Goal: Information Seeking & Learning: Check status

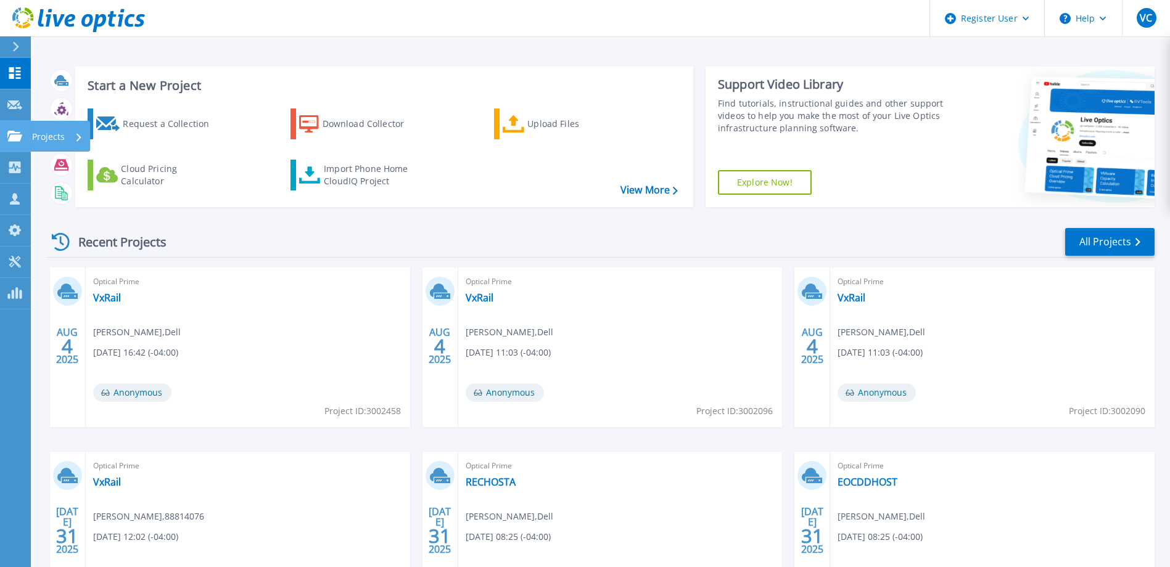
click at [73, 133] on div "Projects" at bounding box center [57, 137] width 51 height 32
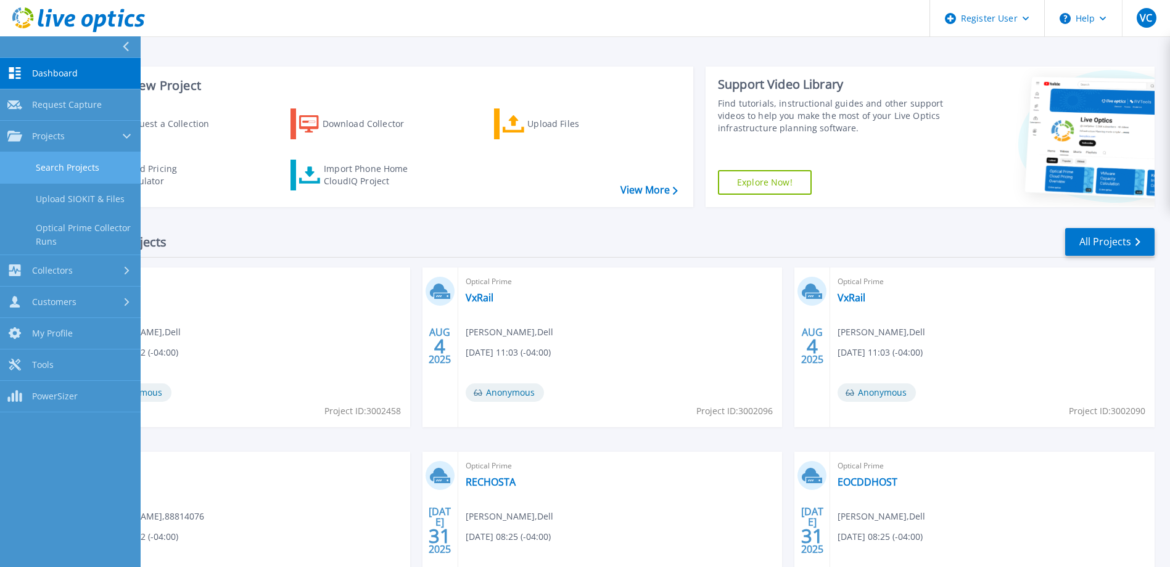
click at [76, 162] on link "Search Projects" at bounding box center [70, 167] width 141 height 31
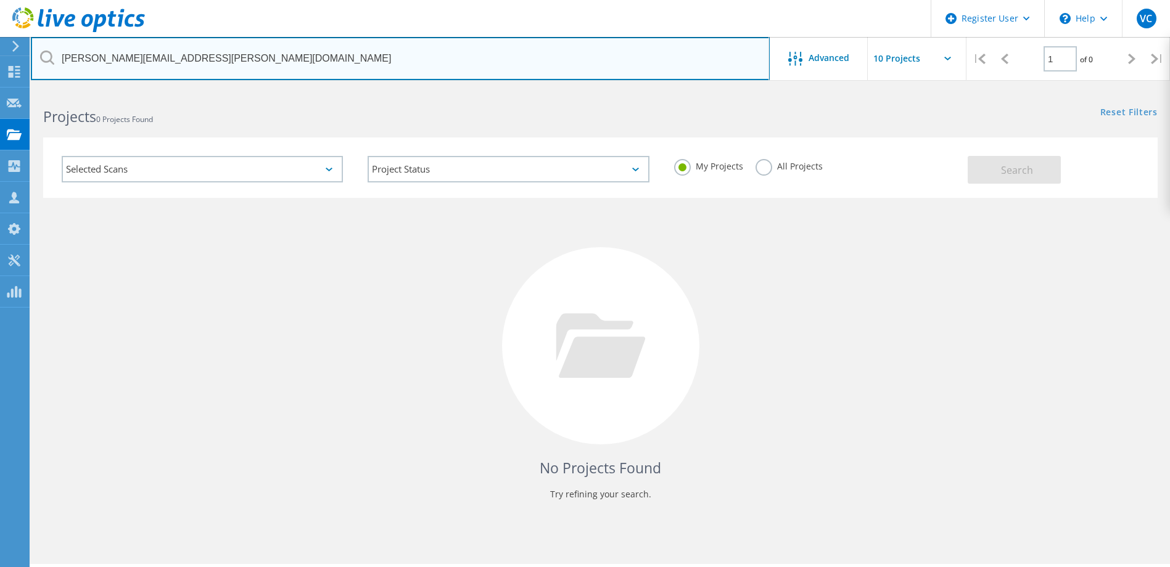
click at [260, 60] on input "[PERSON_NAME][EMAIL_ADDRESS][PERSON_NAME][DOMAIN_NAME]" at bounding box center [400, 58] width 739 height 43
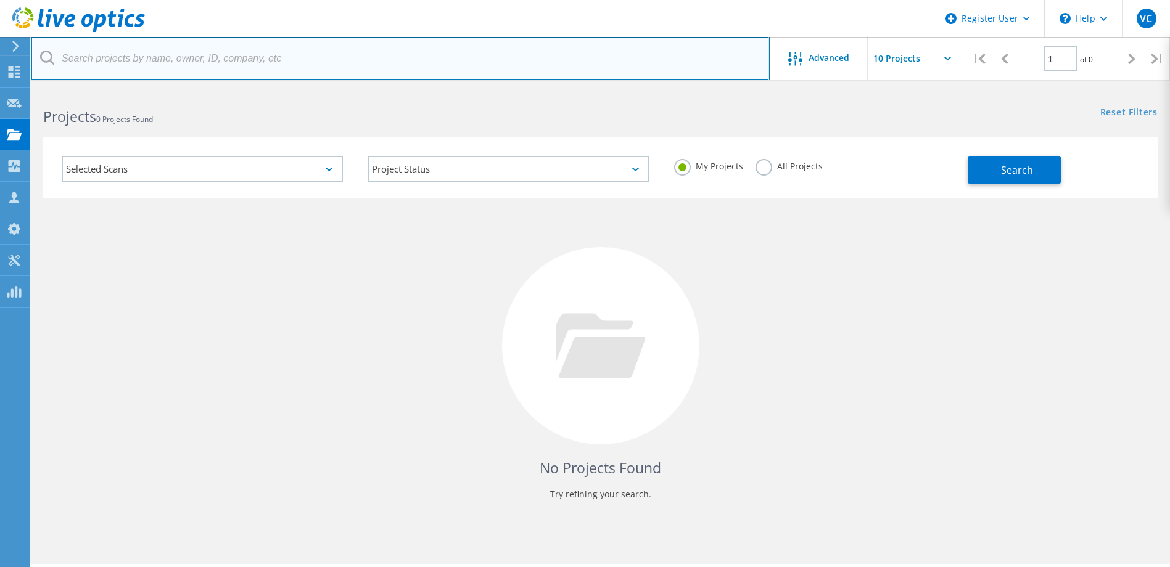
paste input "[PERSON_NAME][EMAIL_ADDRESS][PERSON_NAME][DOMAIN_NAME]"
type input "[PERSON_NAME][EMAIL_ADDRESS][PERSON_NAME][DOMAIN_NAME]"
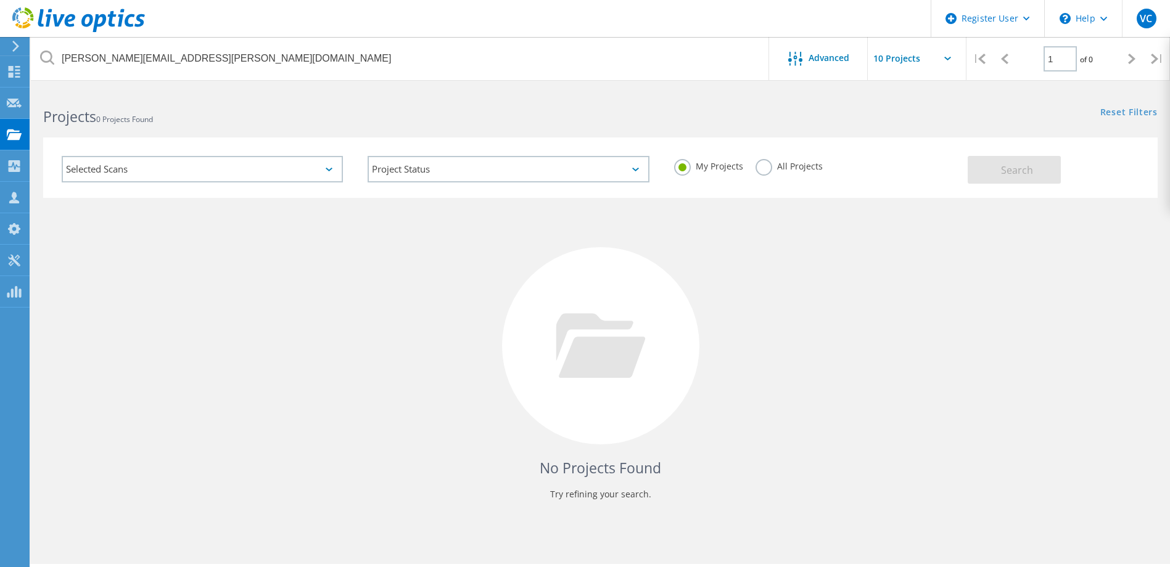
click at [768, 169] on label "All Projects" at bounding box center [788, 165] width 67 height 12
click at [0, 0] on input "All Projects" at bounding box center [0, 0] width 0 height 0
drag, startPoint x: 1013, startPoint y: 174, endPoint x: 987, endPoint y: 186, distance: 28.4
click at [1014, 174] on span "Search" at bounding box center [1017, 170] width 32 height 14
click at [327, 155] on div "Selected Scans" at bounding box center [202, 169] width 306 height 51
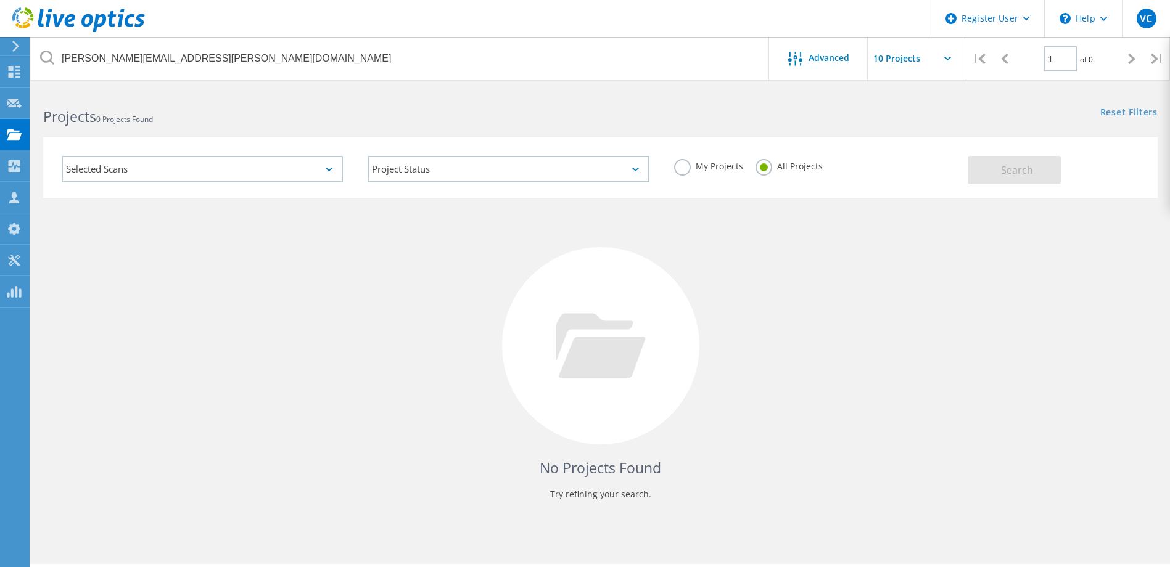
click at [331, 164] on div "Selected Scans" at bounding box center [202, 169] width 281 height 27
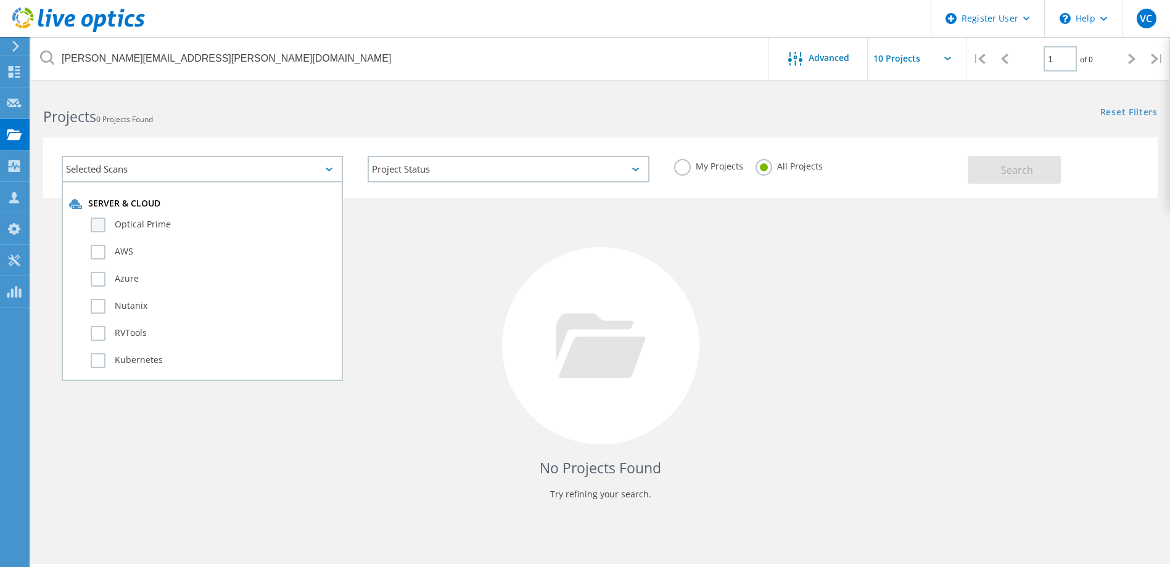
click at [104, 228] on label "Optical Prime" at bounding box center [213, 225] width 245 height 15
click at [0, 0] on input "Optical Prime" at bounding box center [0, 0] width 0 height 0
click at [1028, 177] on button "Search" at bounding box center [1013, 170] width 93 height 28
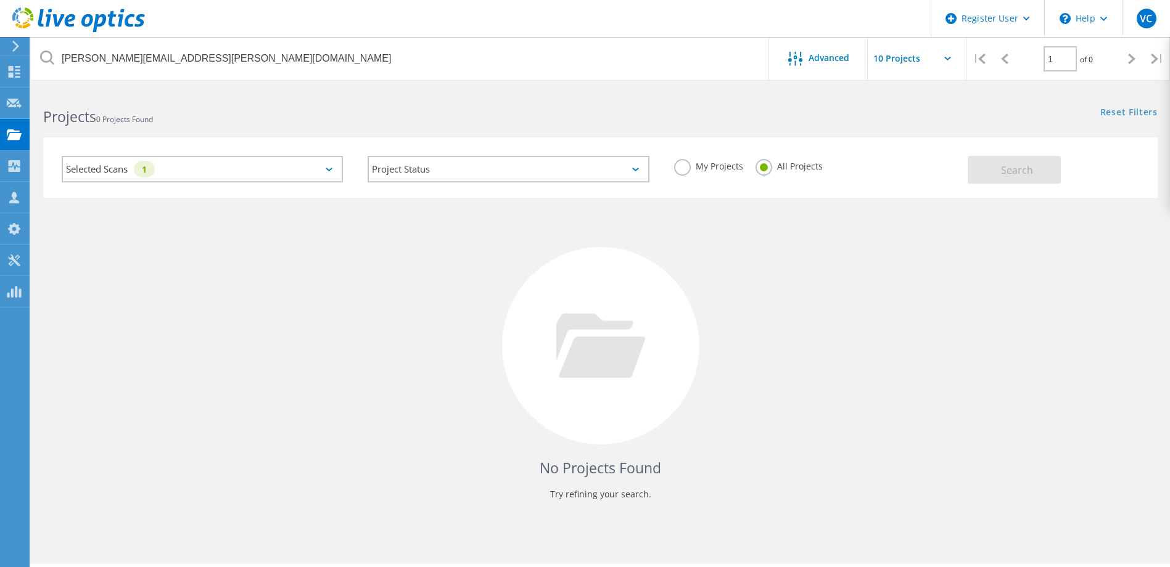
click at [329, 167] on div "Selected Scans 1" at bounding box center [202, 169] width 281 height 27
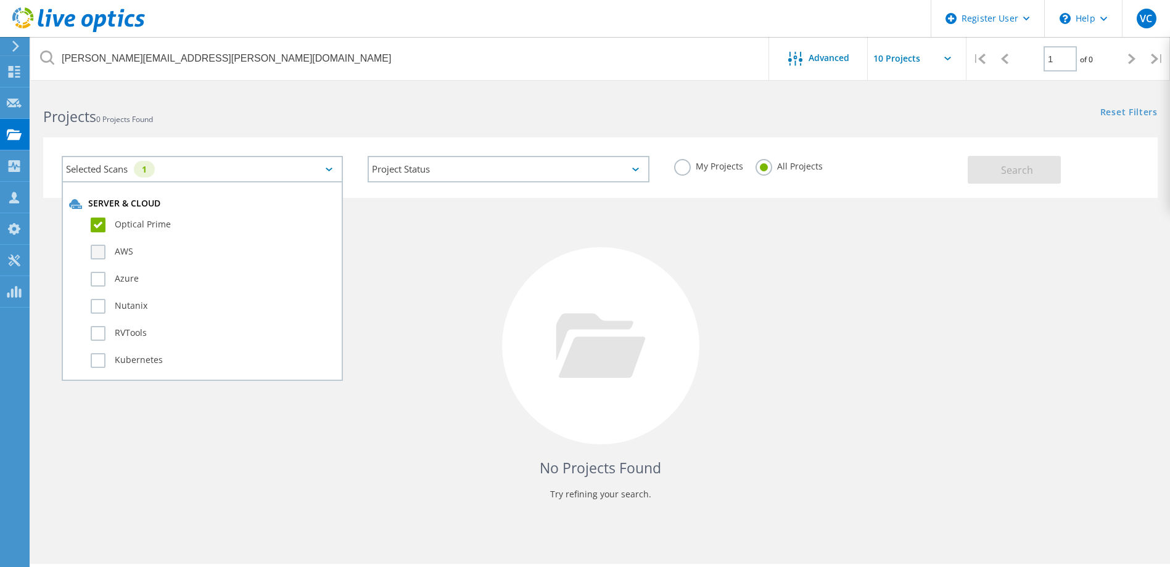
click at [106, 250] on label "AWS" at bounding box center [213, 252] width 245 height 15
click at [0, 0] on input "AWS" at bounding box center [0, 0] width 0 height 0
click at [110, 279] on label "Azure" at bounding box center [213, 279] width 245 height 15
click at [0, 0] on input "Azure" at bounding box center [0, 0] width 0 height 0
click at [92, 357] on div "Kubernetes" at bounding box center [202, 363] width 266 height 27
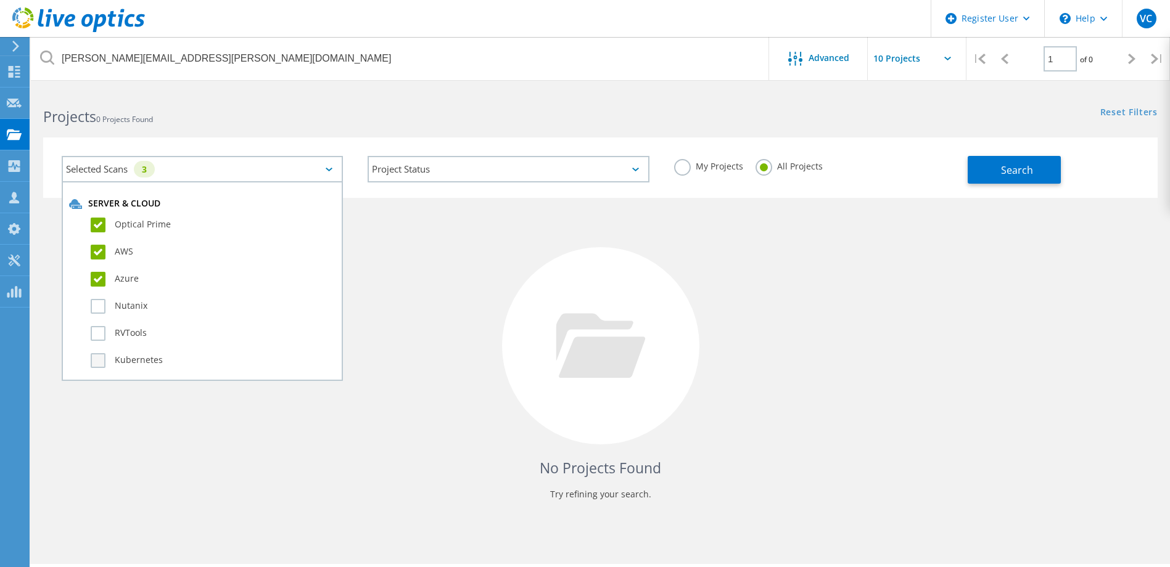
click at [104, 360] on label "Kubernetes" at bounding box center [213, 360] width 245 height 15
click at [0, 0] on input "Kubernetes" at bounding box center [0, 0] width 0 height 0
click at [106, 330] on label "RVTools" at bounding box center [213, 333] width 245 height 15
click at [0, 0] on input "RVTools" at bounding box center [0, 0] width 0 height 0
click at [104, 305] on label "Nutanix" at bounding box center [213, 306] width 245 height 15
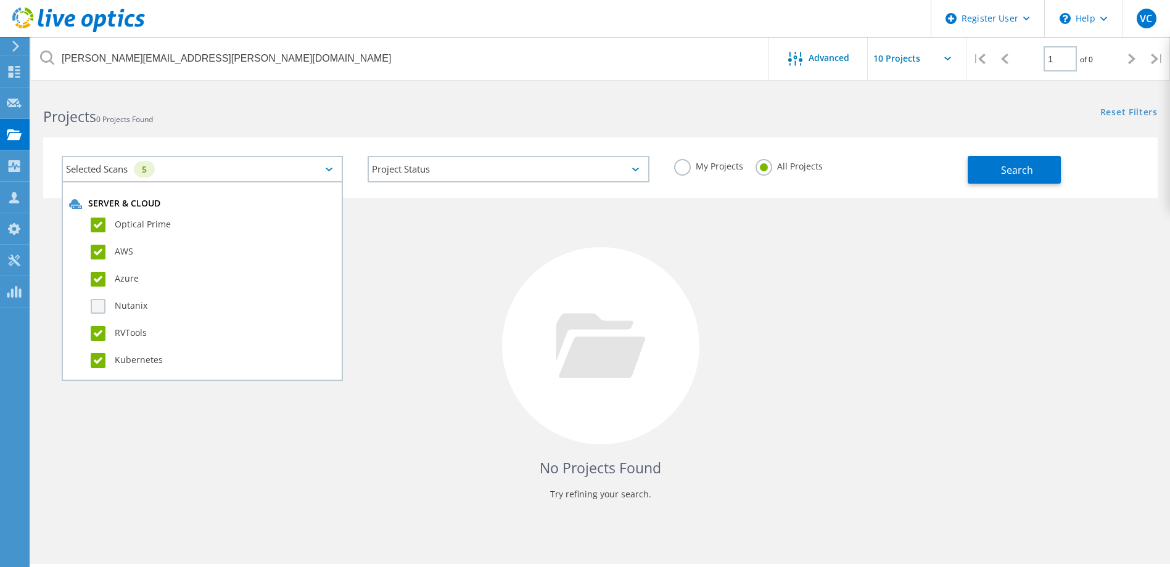
click at [0, 0] on input "Nutanix" at bounding box center [0, 0] width 0 height 0
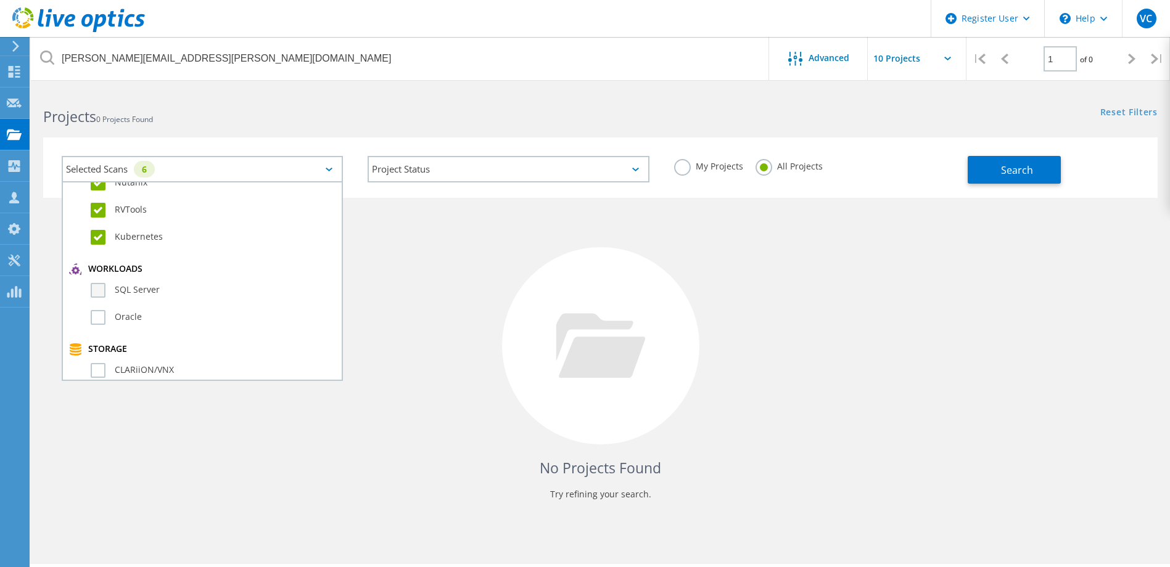
click at [100, 287] on label "SQL Server" at bounding box center [213, 290] width 245 height 15
click at [0, 0] on input "SQL Server" at bounding box center [0, 0] width 0 height 0
click at [100, 314] on label "Oracle" at bounding box center [213, 317] width 245 height 15
click at [0, 0] on input "Oracle" at bounding box center [0, 0] width 0 height 0
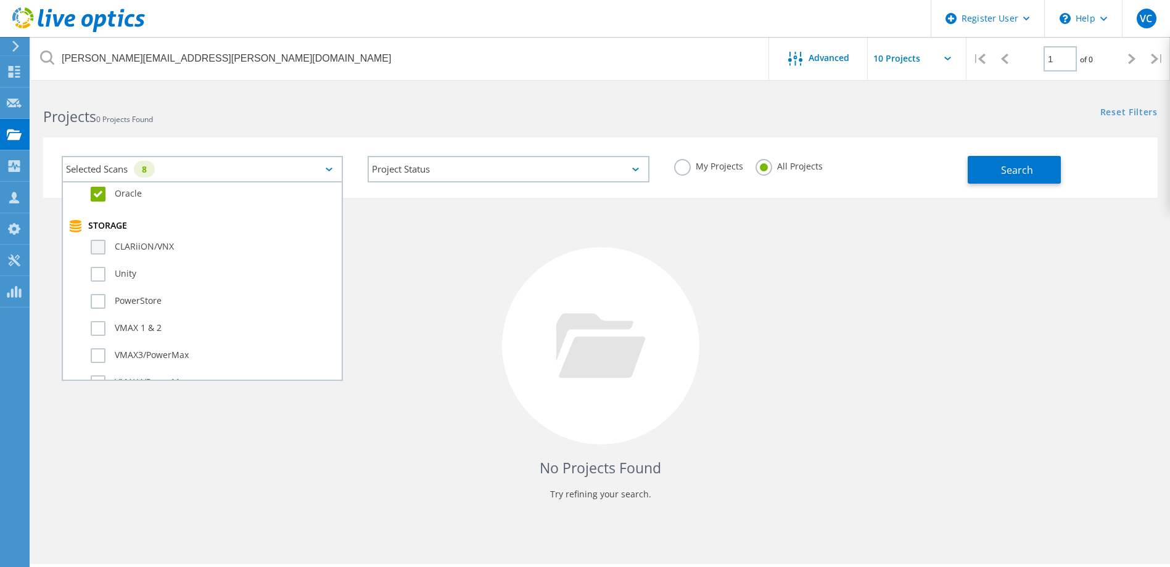
click at [99, 249] on label "CLARiiON/VNX" at bounding box center [213, 247] width 245 height 15
click at [0, 0] on input "CLARiiON/VNX" at bounding box center [0, 0] width 0 height 0
click at [92, 272] on label "Unity" at bounding box center [213, 274] width 245 height 15
click at [0, 0] on input "Unity" at bounding box center [0, 0] width 0 height 0
drag, startPoint x: 101, startPoint y: 298, endPoint x: 102, endPoint y: 307, distance: 9.3
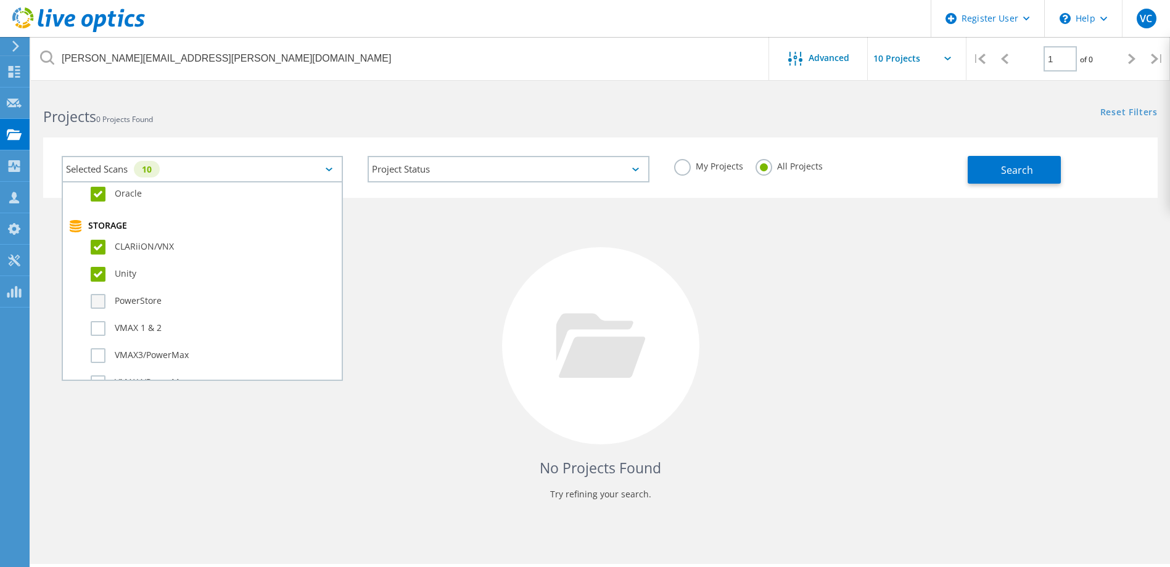
click at [102, 301] on label "PowerStore" at bounding box center [213, 301] width 245 height 15
click at [0, 0] on input "PowerStore" at bounding box center [0, 0] width 0 height 0
click at [101, 322] on label "VMAX 1 & 2" at bounding box center [213, 328] width 245 height 15
click at [0, 0] on input "VMAX 1 & 2" at bounding box center [0, 0] width 0 height 0
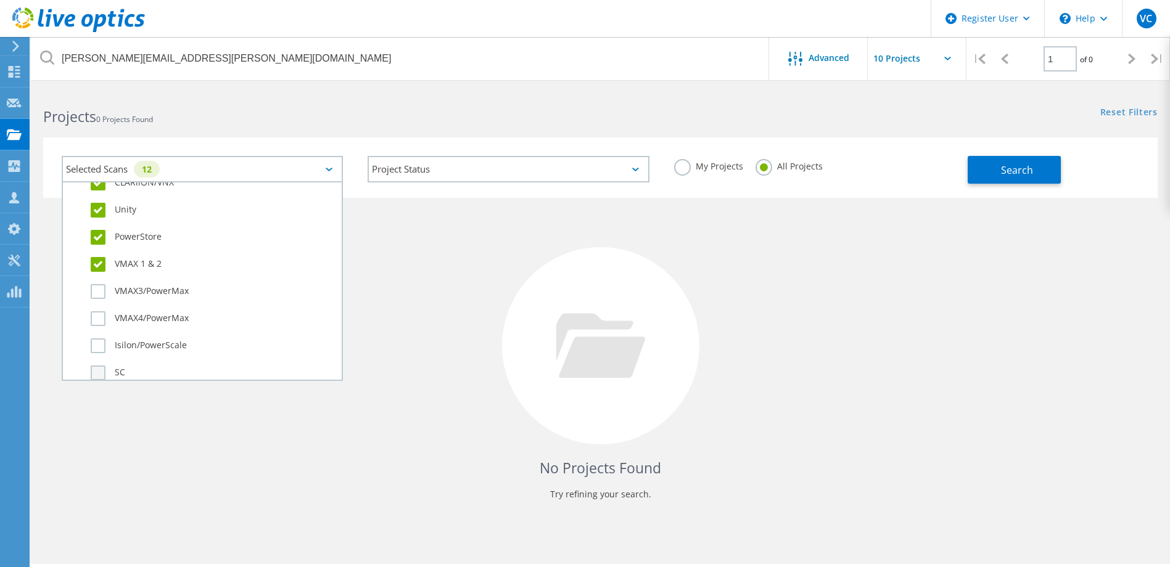
scroll to position [370, 0]
click at [104, 237] on label "VMAX3/PowerMax" at bounding box center [213, 232] width 245 height 15
click at [0, 0] on input "VMAX3/PowerMax" at bounding box center [0, 0] width 0 height 0
click at [95, 275] on div "VMAX4/PowerMax" at bounding box center [202, 262] width 266 height 27
click at [96, 265] on label "VMAX4/PowerMax" at bounding box center [213, 259] width 245 height 15
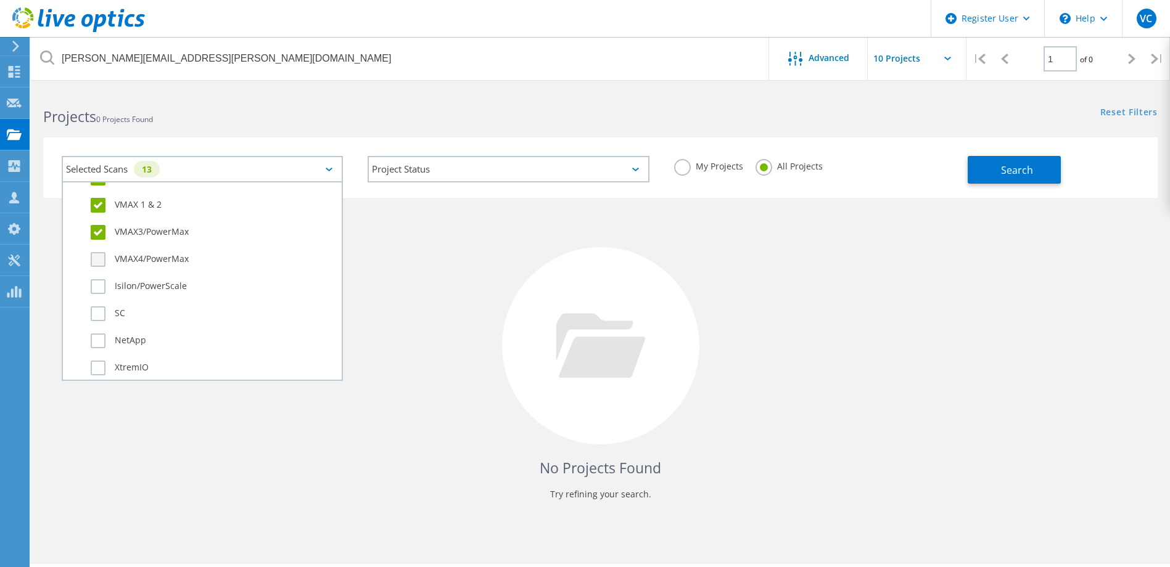
click at [0, 0] on input "VMAX4/PowerMax" at bounding box center [0, 0] width 0 height 0
click at [101, 287] on label "Isilon/PowerScale" at bounding box center [213, 286] width 245 height 15
click at [0, 0] on input "Isilon/PowerScale" at bounding box center [0, 0] width 0 height 0
click at [100, 317] on label "SC" at bounding box center [213, 313] width 245 height 15
click at [0, 0] on input "SC" at bounding box center [0, 0] width 0 height 0
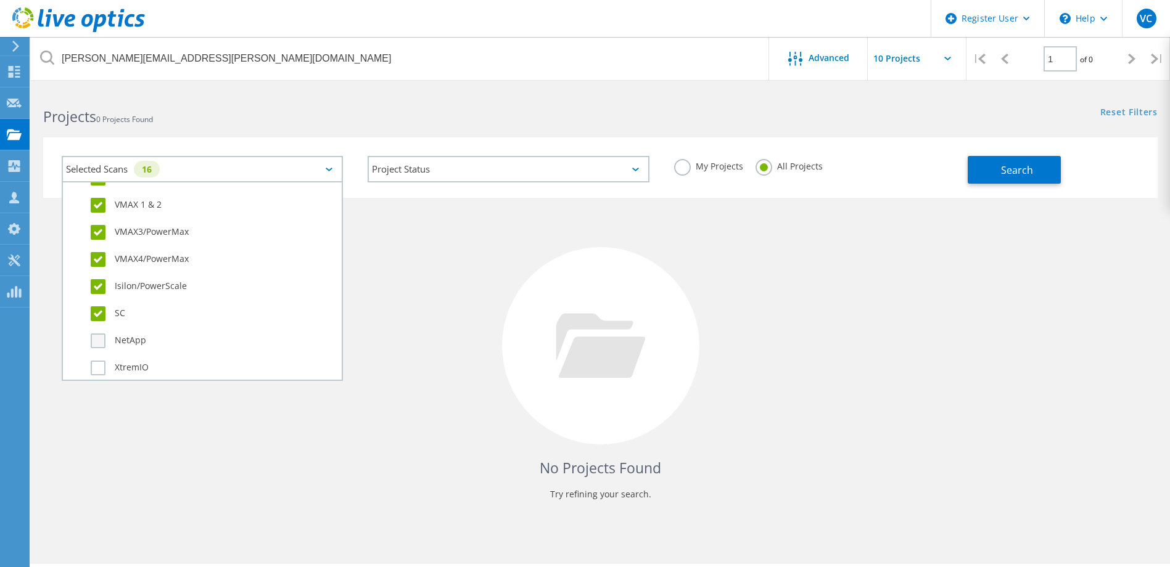
click at [100, 338] on label "NetApp" at bounding box center [213, 341] width 245 height 15
click at [0, 0] on input "NetApp" at bounding box center [0, 0] width 0 height 0
click at [97, 372] on label "XtremIO" at bounding box center [213, 368] width 245 height 15
click at [0, 0] on input "XtremIO" at bounding box center [0, 0] width 0 height 0
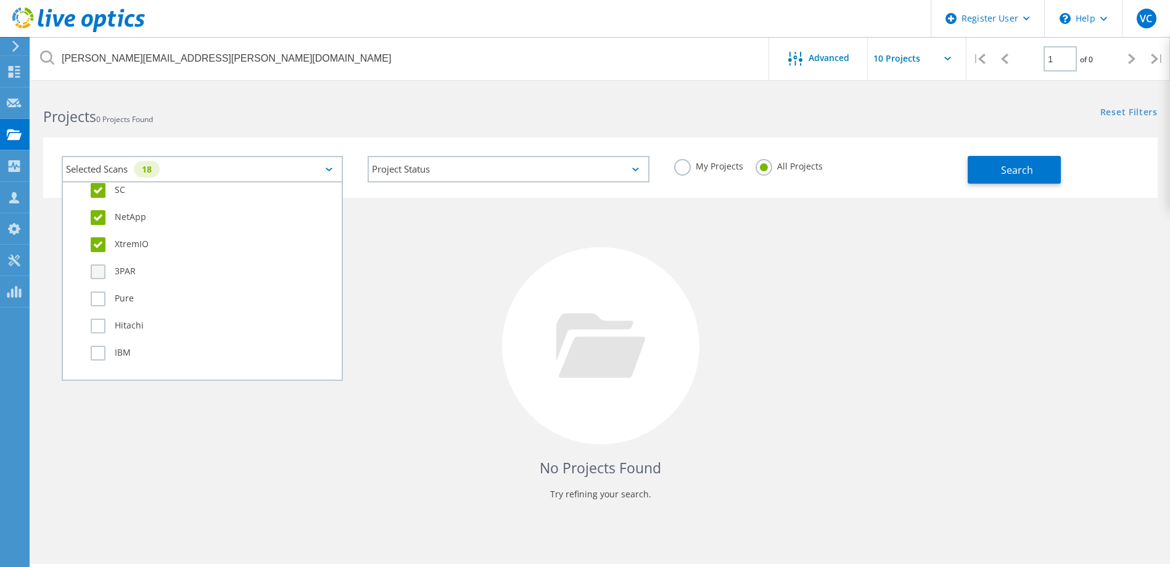
click at [106, 276] on label "3PAR" at bounding box center [213, 272] width 245 height 15
click at [0, 0] on input "3PAR" at bounding box center [0, 0] width 0 height 0
click at [98, 303] on label "Pure" at bounding box center [213, 299] width 245 height 15
click at [0, 0] on input "Pure" at bounding box center [0, 0] width 0 height 0
click at [97, 322] on label "Hitachi" at bounding box center [213, 326] width 245 height 15
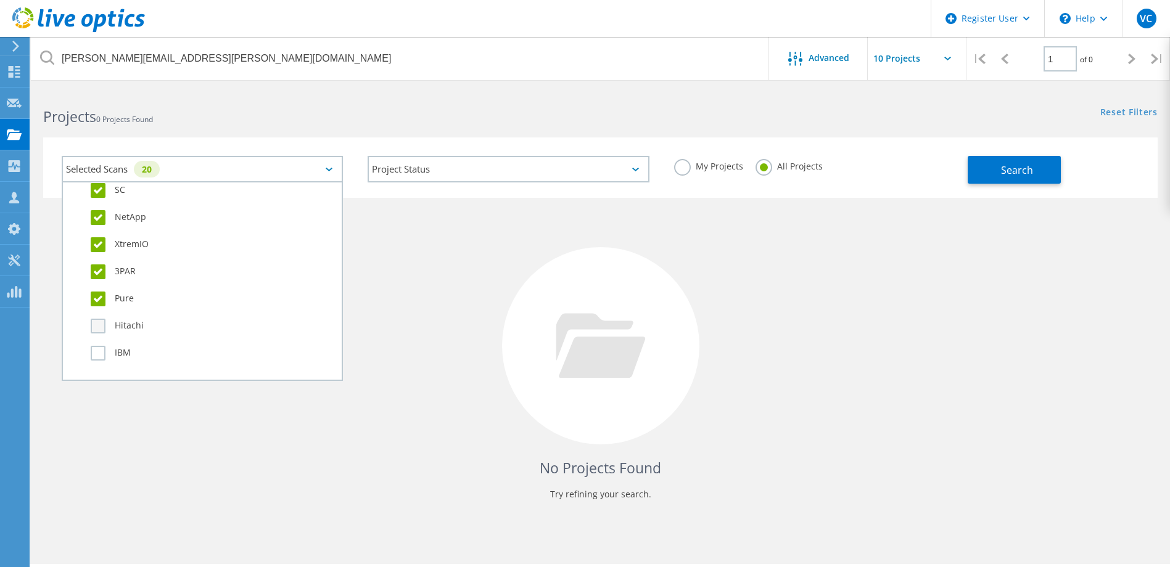
click at [0, 0] on input "Hitachi" at bounding box center [0, 0] width 0 height 0
click at [100, 339] on div "Hitachi" at bounding box center [202, 329] width 266 height 27
click at [103, 346] on label "IBM" at bounding box center [213, 353] width 245 height 15
click at [0, 0] on input "IBM" at bounding box center [0, 0] width 0 height 0
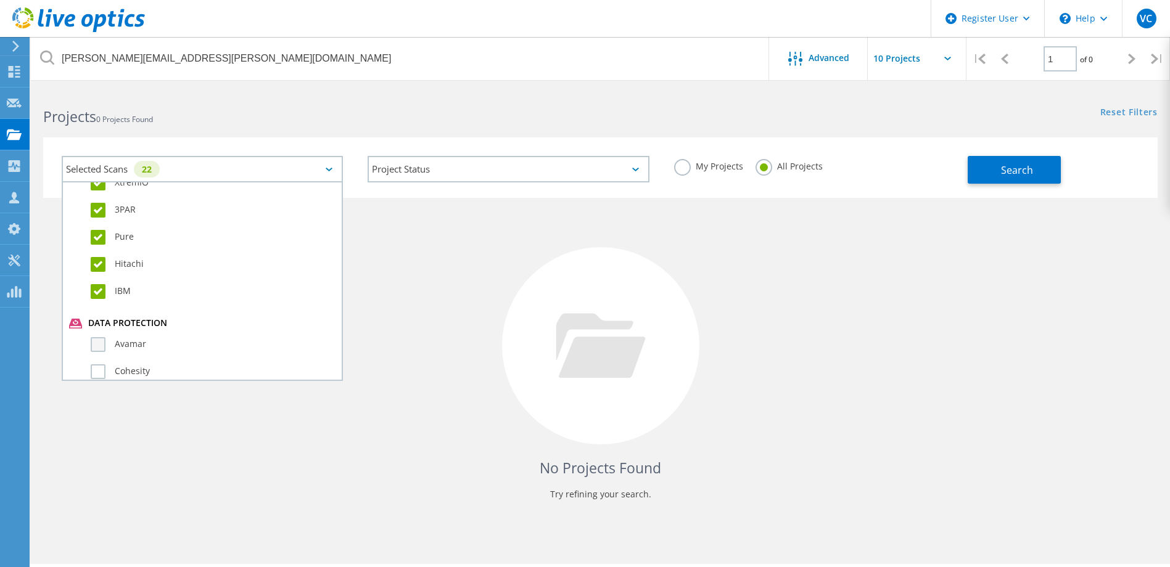
click at [97, 346] on label "Avamar" at bounding box center [213, 344] width 245 height 15
click at [0, 0] on input "Avamar" at bounding box center [0, 0] width 0 height 0
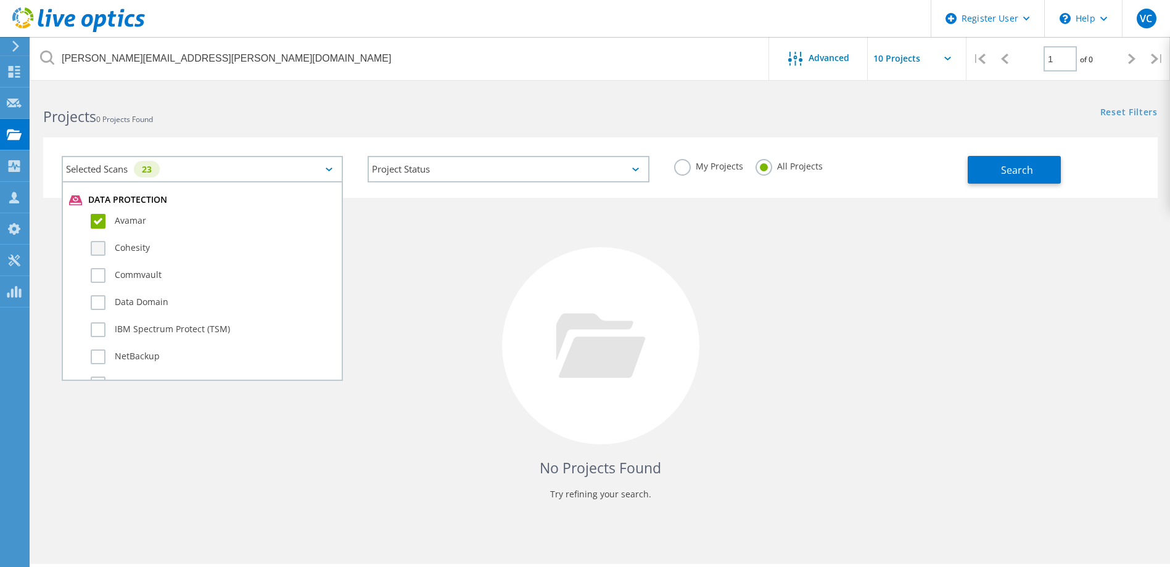
click at [104, 246] on label "Cohesity" at bounding box center [213, 248] width 245 height 15
click at [0, 0] on input "Cohesity" at bounding box center [0, 0] width 0 height 0
click at [104, 274] on label "Commvault" at bounding box center [213, 275] width 245 height 15
click at [0, 0] on input "Commvault" at bounding box center [0, 0] width 0 height 0
click at [100, 298] on label "Data Domain" at bounding box center [213, 302] width 245 height 15
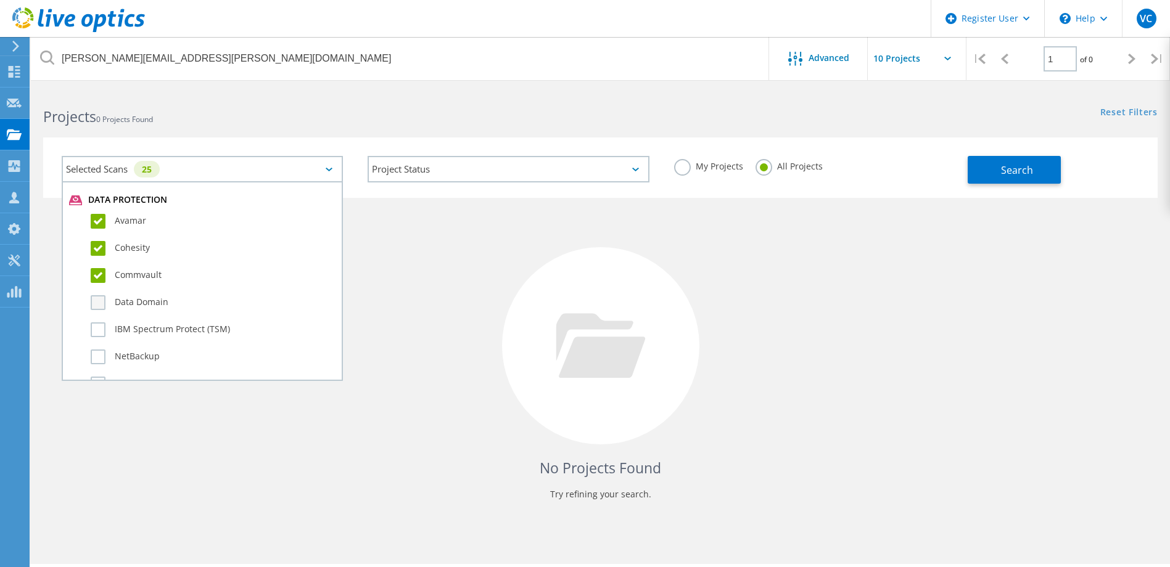
click at [0, 0] on input "Data Domain" at bounding box center [0, 0] width 0 height 0
click at [97, 326] on label "IBM Spectrum Protect (TSM)" at bounding box center [213, 329] width 245 height 15
click at [0, 0] on input "IBM Spectrum Protect (TSM)" at bounding box center [0, 0] width 0 height 0
drag, startPoint x: 91, startPoint y: 351, endPoint x: 113, endPoint y: 348, distance: 21.9
click at [92, 351] on label "NetBackup" at bounding box center [213, 357] width 245 height 15
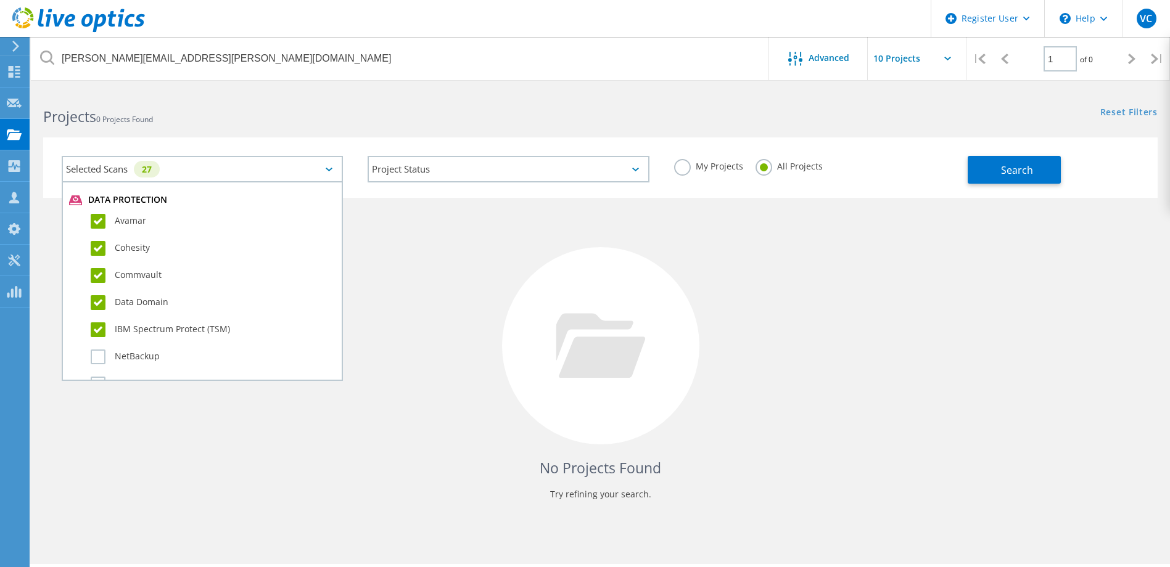
click at [0, 0] on input "NetBackup" at bounding box center [0, 0] width 0 height 0
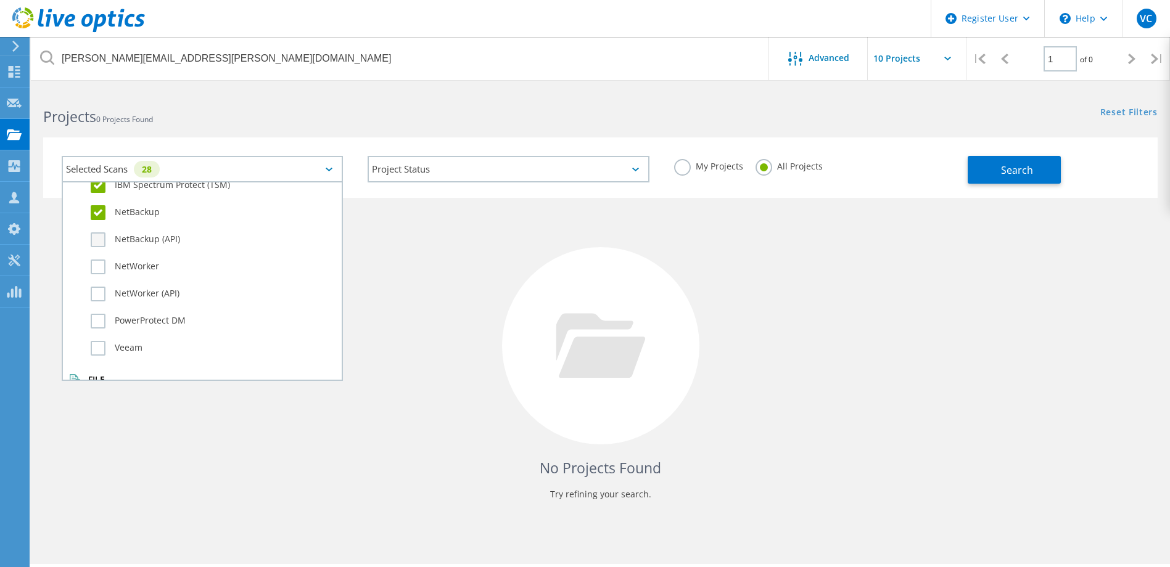
scroll to position [802, 0]
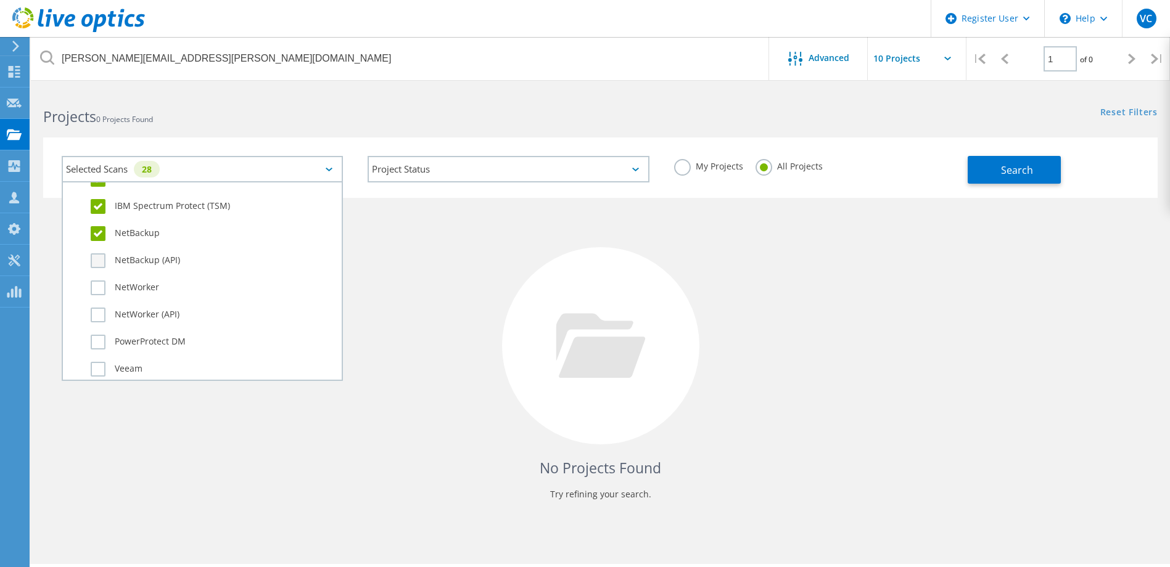
click at [98, 255] on label "NetBackup (API)" at bounding box center [213, 260] width 245 height 15
click at [0, 0] on input "NetBackup (API)" at bounding box center [0, 0] width 0 height 0
click at [99, 294] on label "NetWorker" at bounding box center [213, 288] width 245 height 15
click at [0, 0] on input "NetWorker" at bounding box center [0, 0] width 0 height 0
click at [101, 322] on div "NetWorker (API)" at bounding box center [202, 318] width 266 height 27
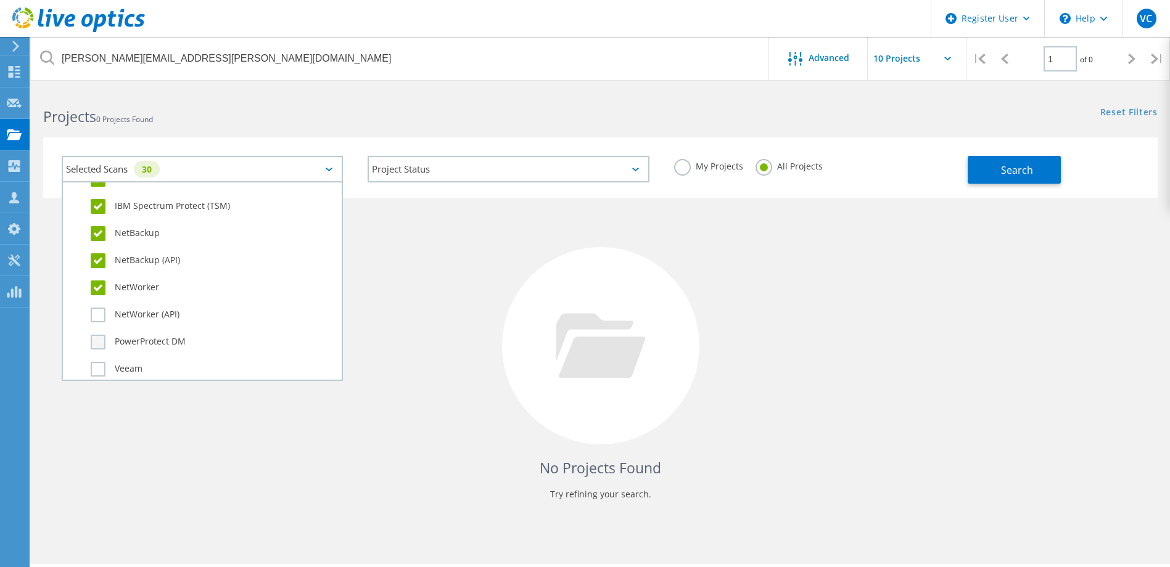
click at [102, 338] on label "PowerProtect DM" at bounding box center [213, 342] width 245 height 15
click at [0, 0] on input "PowerProtect DM" at bounding box center [0, 0] width 0 height 0
click at [105, 315] on label "NetWorker (API)" at bounding box center [213, 315] width 245 height 15
click at [0, 0] on input "NetWorker (API)" at bounding box center [0, 0] width 0 height 0
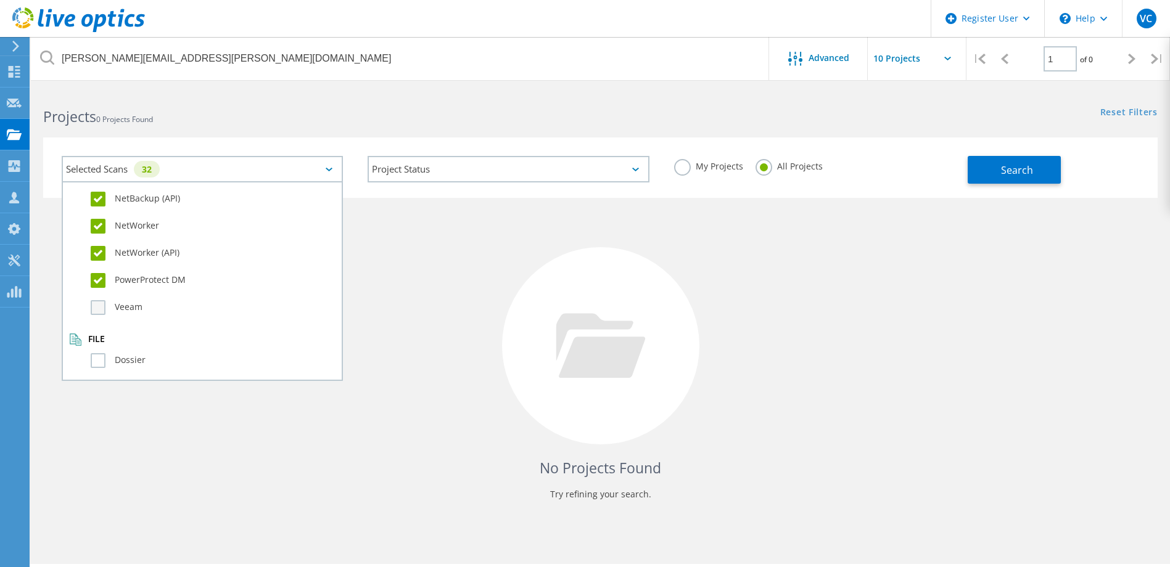
click at [110, 305] on label "Veeam" at bounding box center [213, 307] width 245 height 15
click at [0, 0] on input "Veeam" at bounding box center [0, 0] width 0 height 0
click at [105, 358] on label "Dossier" at bounding box center [213, 360] width 245 height 15
click at [0, 0] on input "Dossier" at bounding box center [0, 0] width 0 height 0
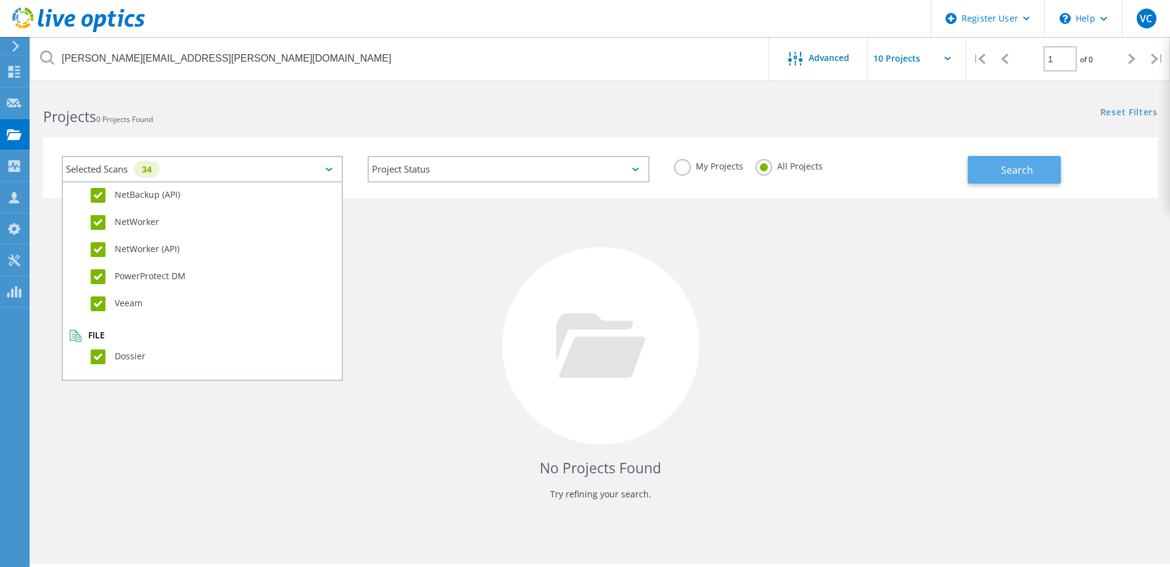
click at [1036, 170] on button "Search" at bounding box center [1013, 170] width 93 height 28
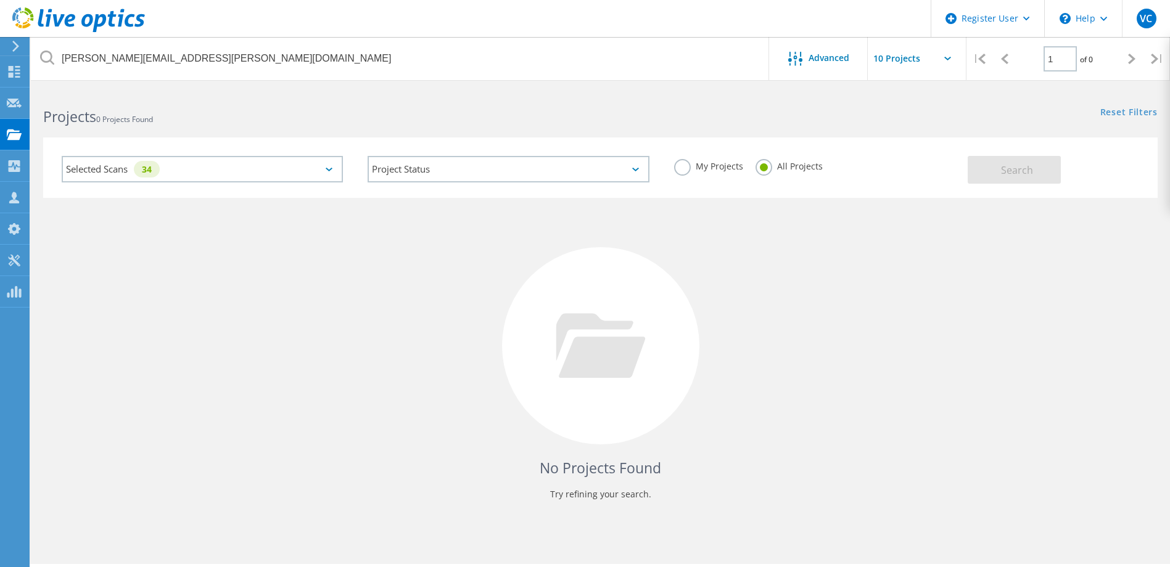
click at [683, 168] on label "My Projects" at bounding box center [708, 165] width 69 height 12
click at [0, 0] on input "My Projects" at bounding box center [0, 0] width 0 height 0
click at [983, 169] on button "Search" at bounding box center [1013, 170] width 93 height 28
